Goal: Transaction & Acquisition: Purchase product/service

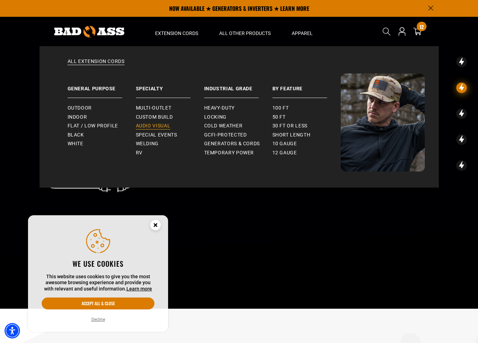
click at [167, 124] on span "Audio Visual" at bounding box center [153, 126] width 35 height 6
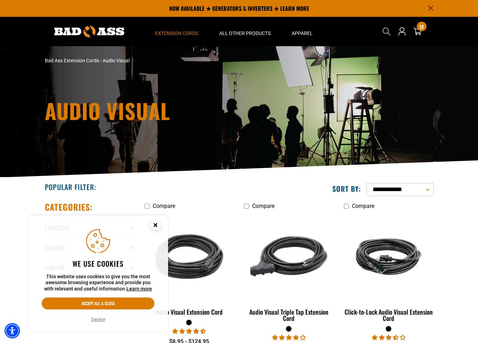
click at [155, 227] on circle "Cookie Consent" at bounding box center [155, 225] width 11 height 11
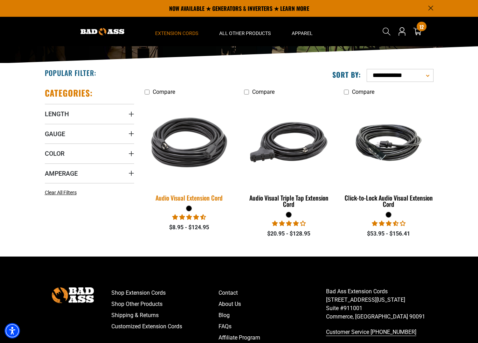
scroll to position [108, 0]
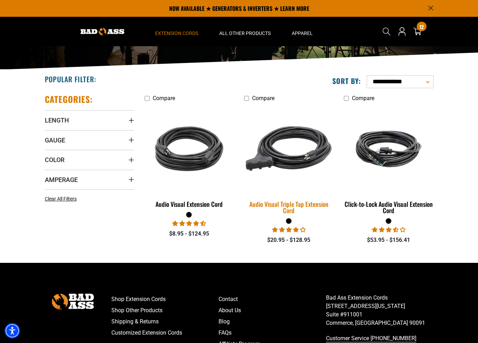
click at [275, 162] on img at bounding box center [289, 149] width 98 height 90
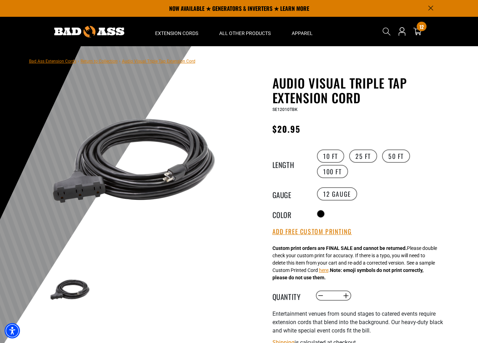
click at [163, 176] on img at bounding box center [134, 161] width 169 height 169
click at [160, 157] on img at bounding box center [134, 161] width 169 height 169
click at [196, 168] on img at bounding box center [134, 161] width 169 height 169
